Goal: Navigation & Orientation: Understand site structure

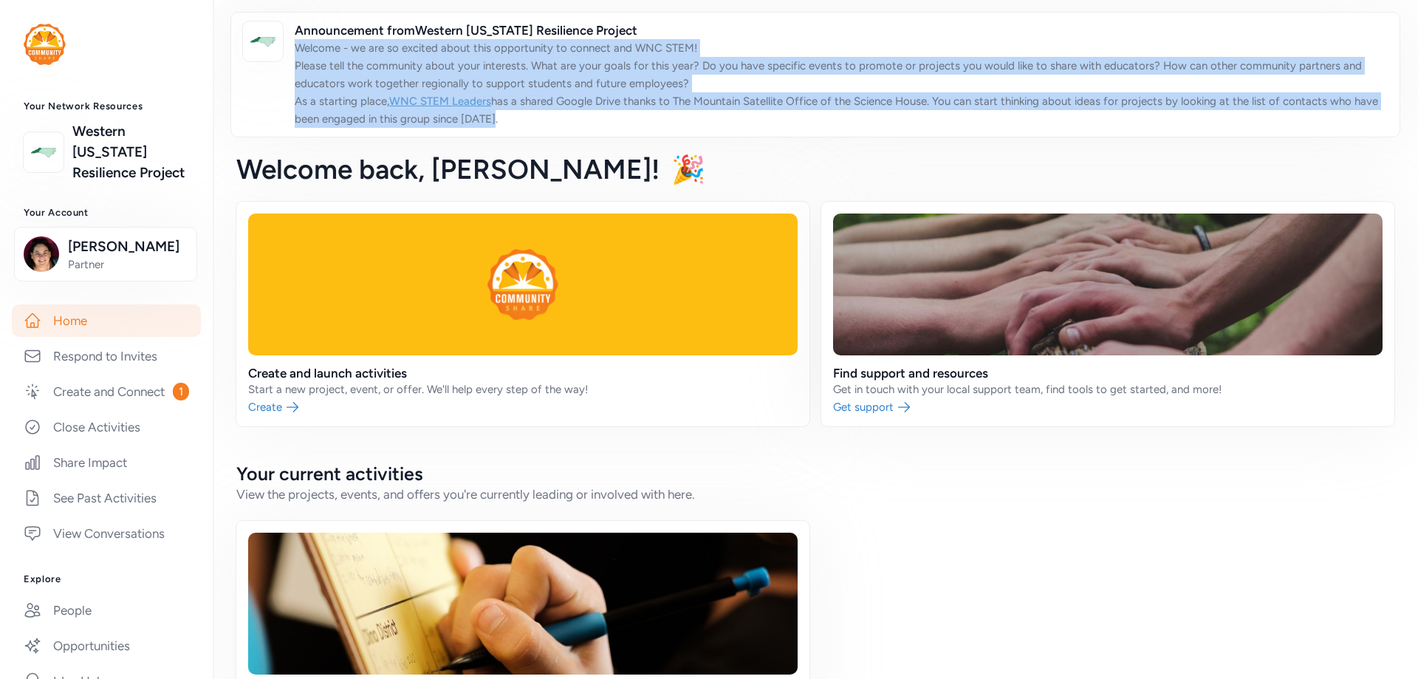
drag, startPoint x: 296, startPoint y: 47, endPoint x: 524, endPoint y: 119, distance: 239.5
click at [524, 119] on p "Welcome - we are so excited about this opportunity to connect and WNC STEM! Ple…" at bounding box center [841, 83] width 1093 height 89
copy p "Welcome - we are so excited about this opportunity to connect and WNC STEM! Ple…"
